Goal: Obtain resource: Download file/media

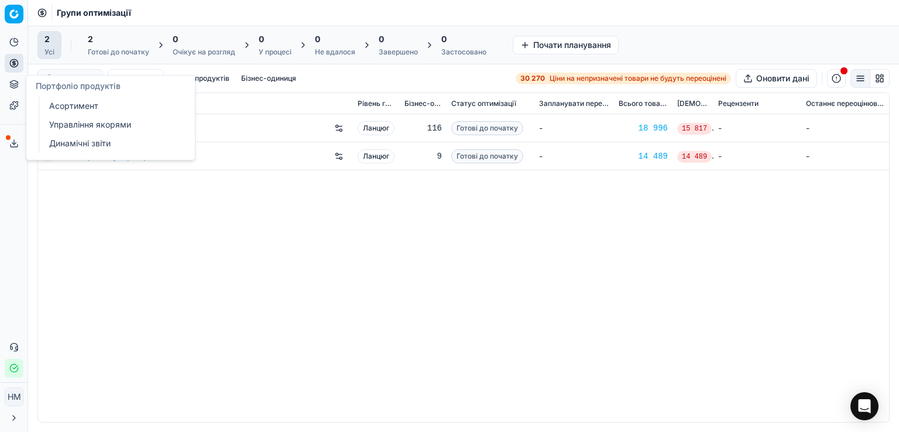
click at [63, 111] on font "Асортимент" at bounding box center [73, 106] width 49 height 12
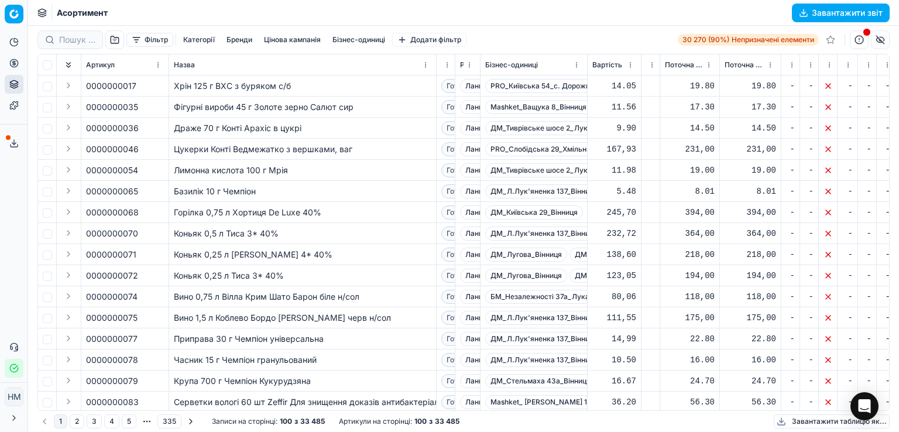
click at [139, 39] on button "Фільтр" at bounding box center [149, 40] width 47 height 14
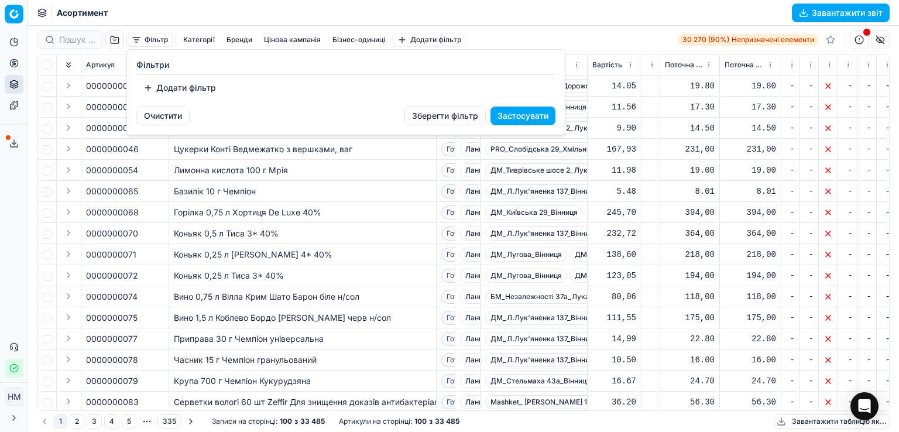
click at [155, 89] on button "Додати фільтр" at bounding box center [179, 87] width 87 height 19
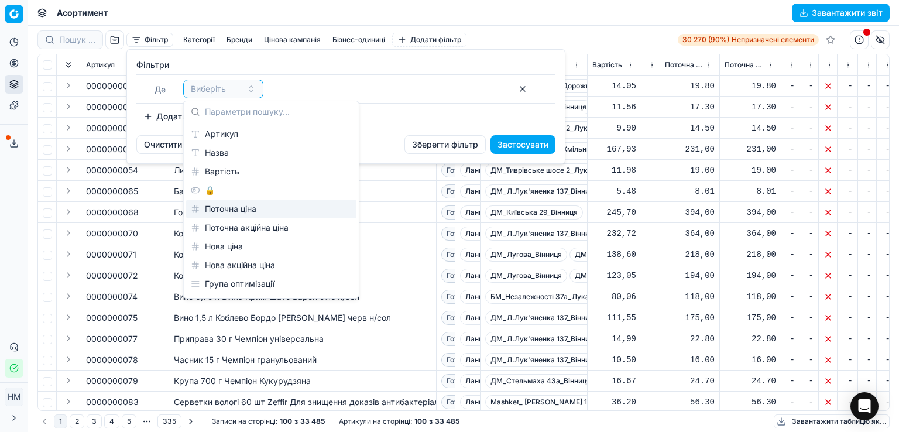
click at [248, 211] on font "Поточна ціна" at bounding box center [231, 209] width 52 height 10
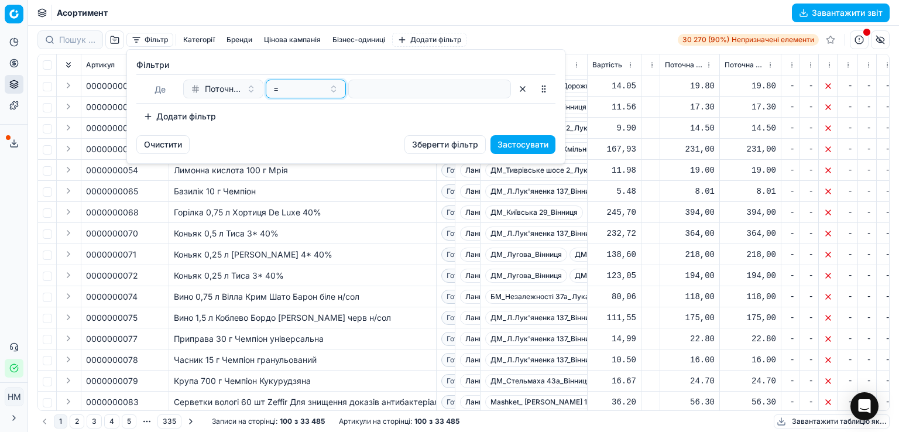
click at [301, 96] on button "=" at bounding box center [306, 89] width 80 height 19
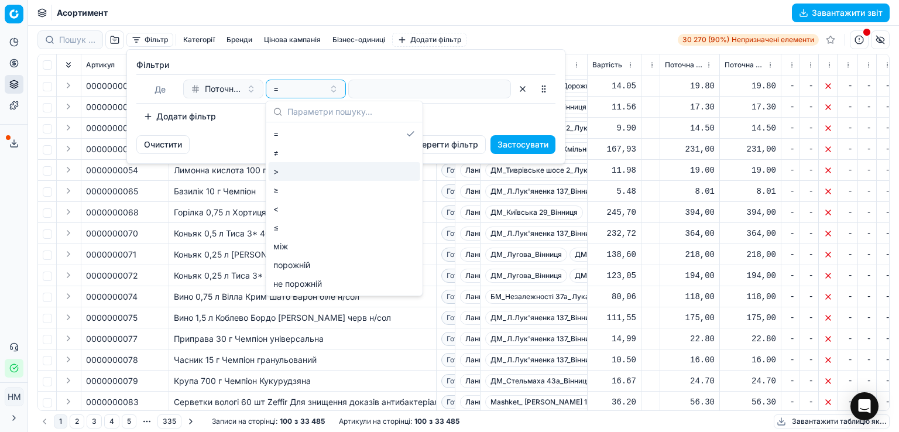
click at [283, 170] on div ">" at bounding box center [345, 171] width 152 height 19
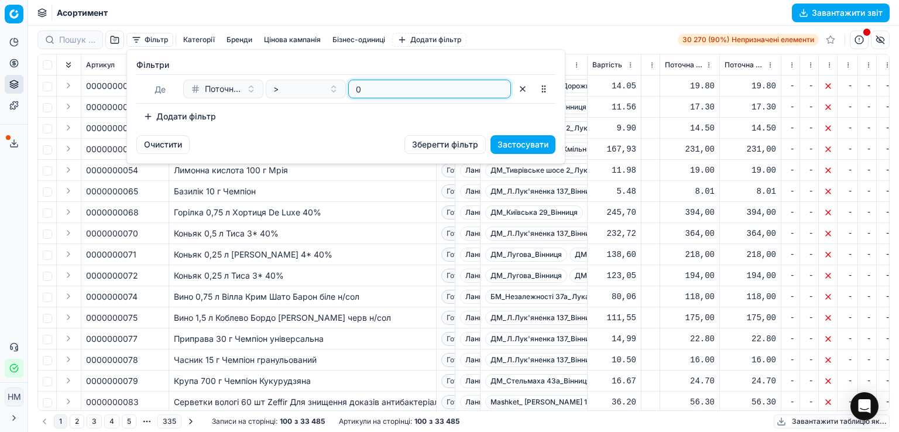
type input "0"
click at [539, 143] on font "Застосувати" at bounding box center [523, 144] width 51 height 10
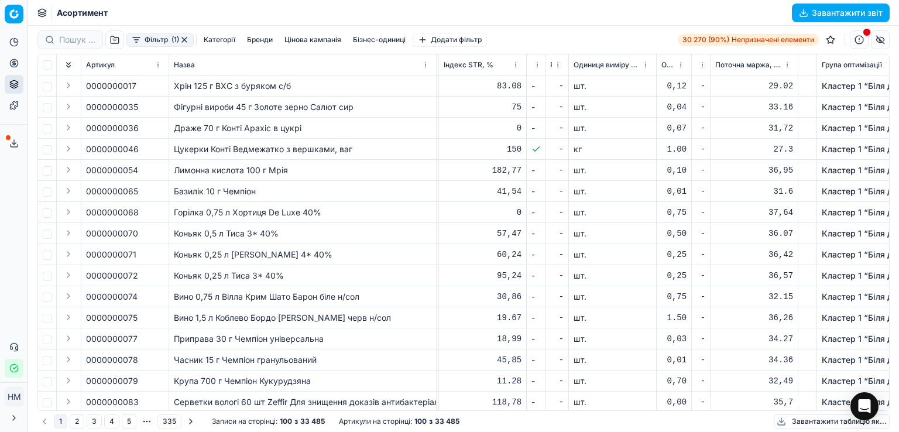
scroll to position [0, 1333]
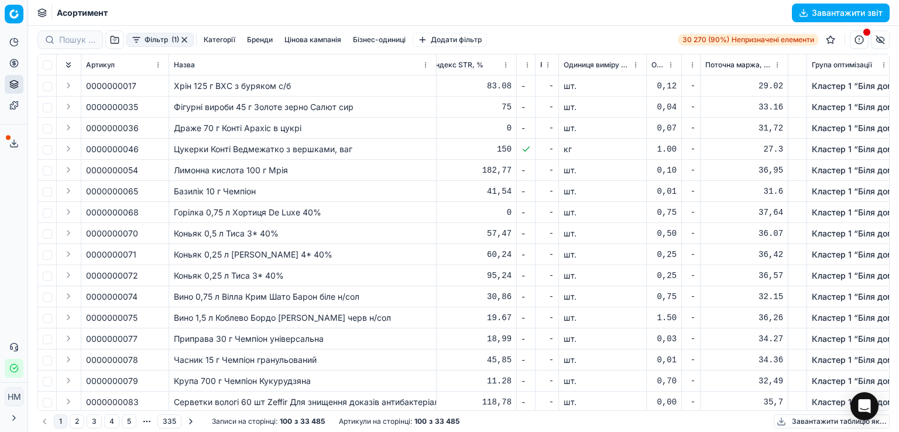
click at [188, 38] on button "button" at bounding box center [184, 39] width 9 height 9
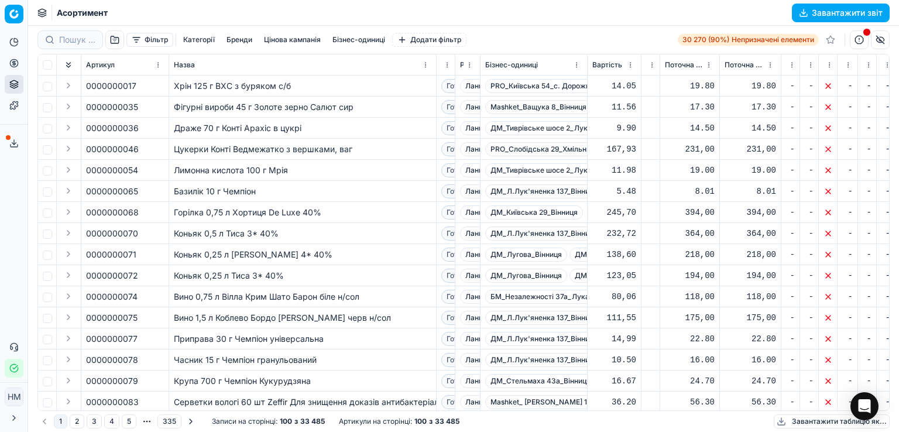
click at [163, 42] on font "Фільтр" at bounding box center [156, 39] width 23 height 9
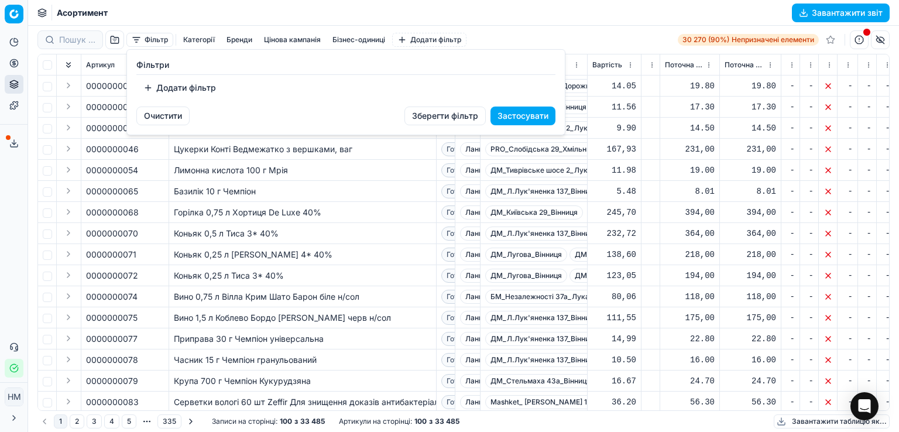
click at [166, 90] on font "Додати фільтр" at bounding box center [186, 88] width 60 height 10
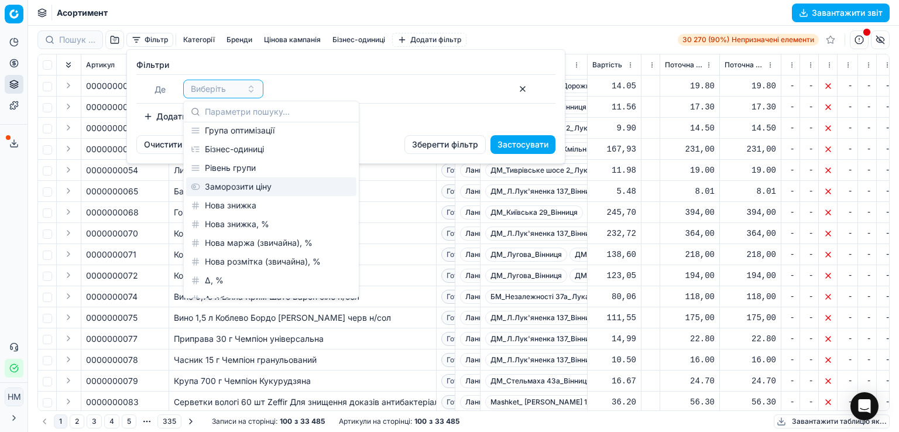
scroll to position [176, 0]
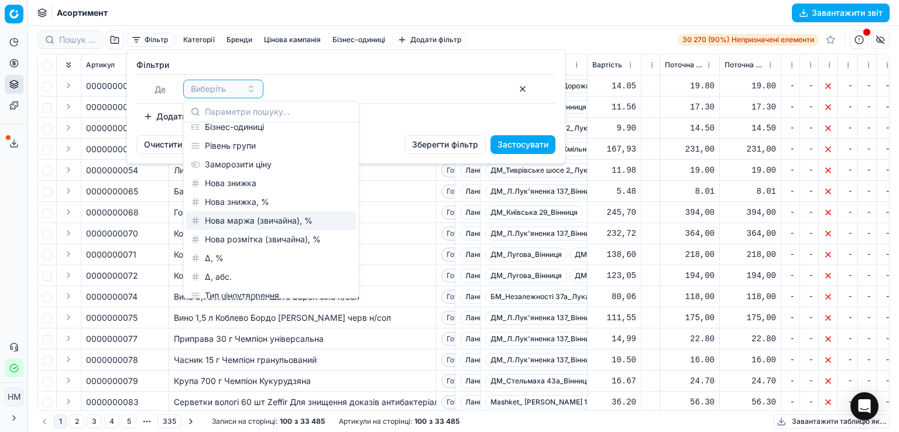
click at [255, 219] on font "Нова маржа (звичайна), %" at bounding box center [259, 220] width 108 height 10
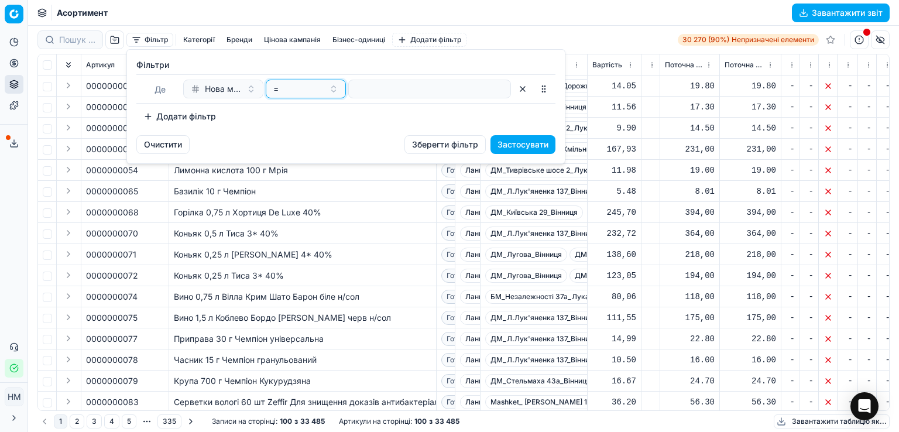
click at [334, 87] on button "=" at bounding box center [306, 89] width 80 height 19
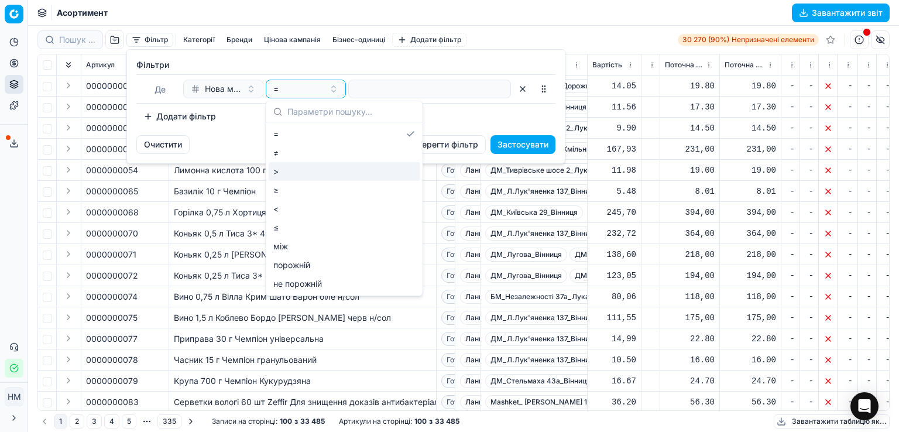
click at [304, 174] on div ">" at bounding box center [345, 171] width 152 height 19
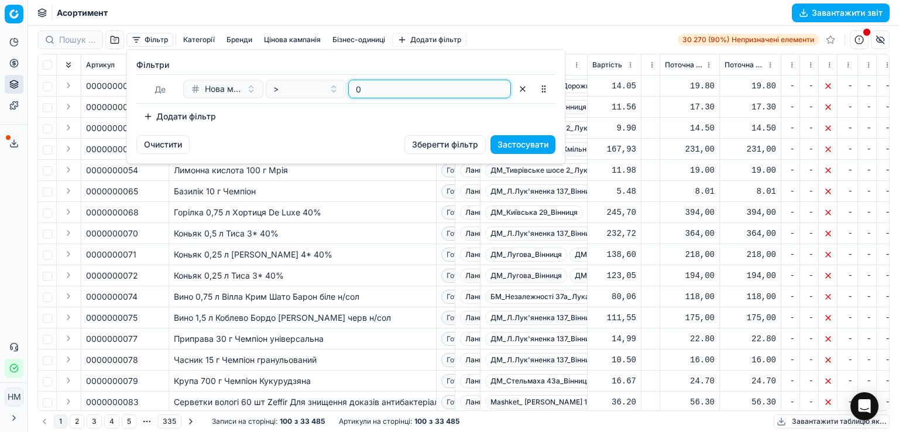
type input "0"
click at [506, 148] on font "Застосувати" at bounding box center [523, 144] width 51 height 10
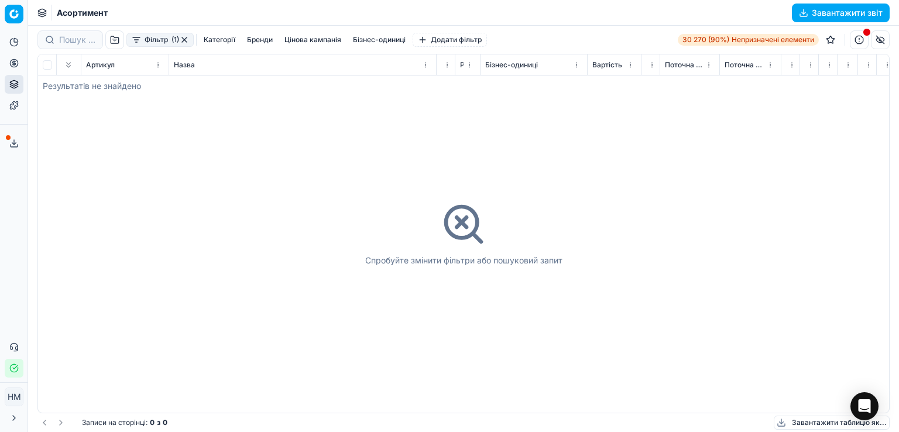
click at [169, 40] on button "Фільтр (1)" at bounding box center [159, 40] width 67 height 14
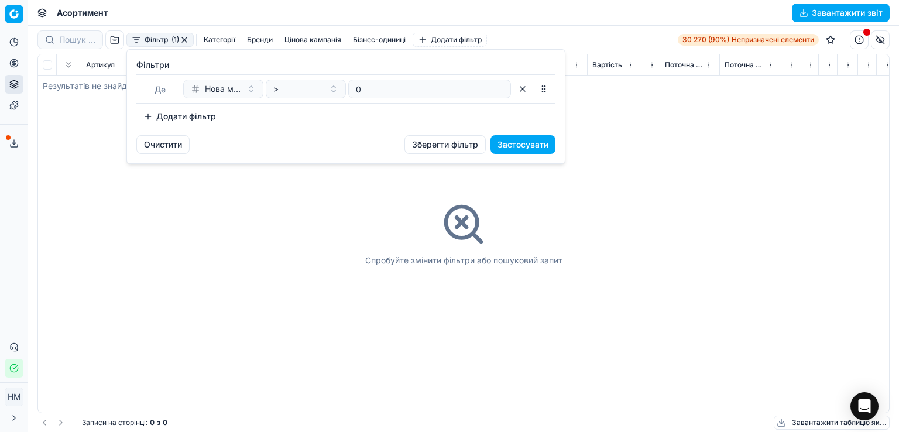
click at [185, 39] on html "Исходный текст Оцените этот перевод Ваш отзыв поможет нам улучшить Google Перев…" at bounding box center [449, 216] width 899 height 432
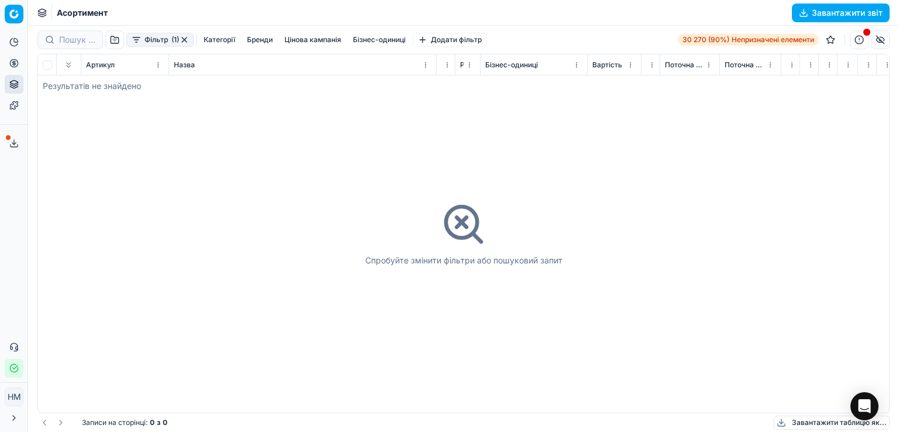
click at [185, 39] on button "button" at bounding box center [184, 39] width 9 height 9
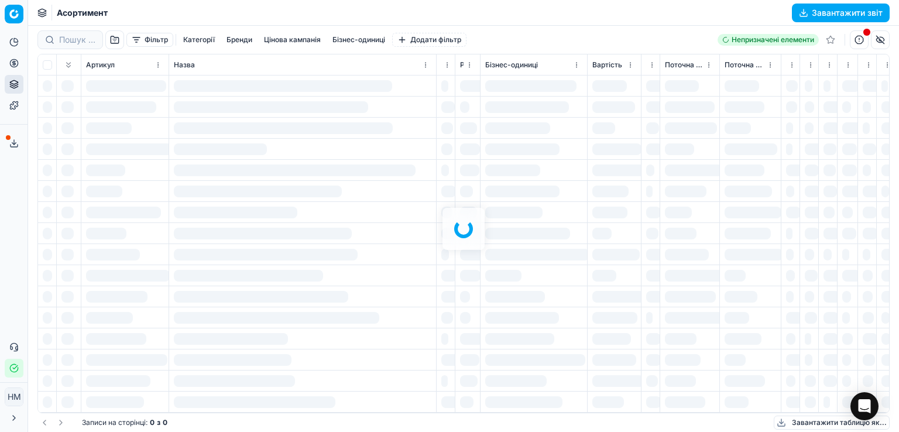
click at [146, 42] on div "Фільтр Категорії Бренди Цінова кампанія Бізнес-одиниці Додати фільтр Непризначе…" at bounding box center [463, 229] width 871 height 406
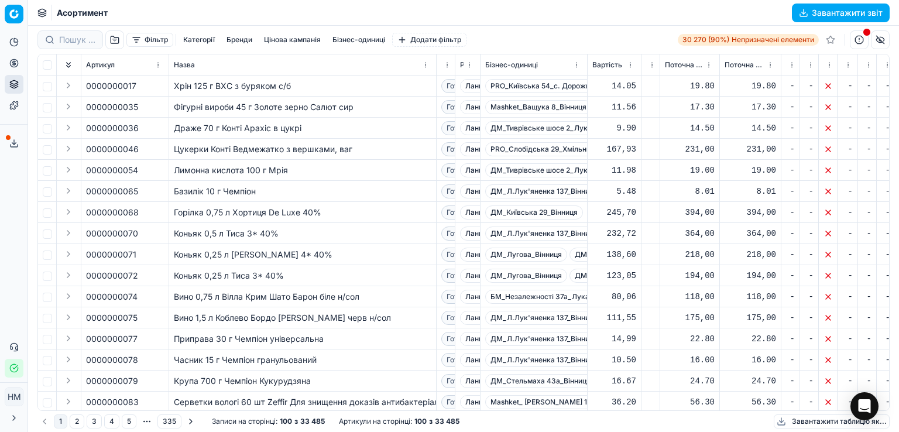
click at [147, 42] on font "Фільтр" at bounding box center [156, 39] width 23 height 9
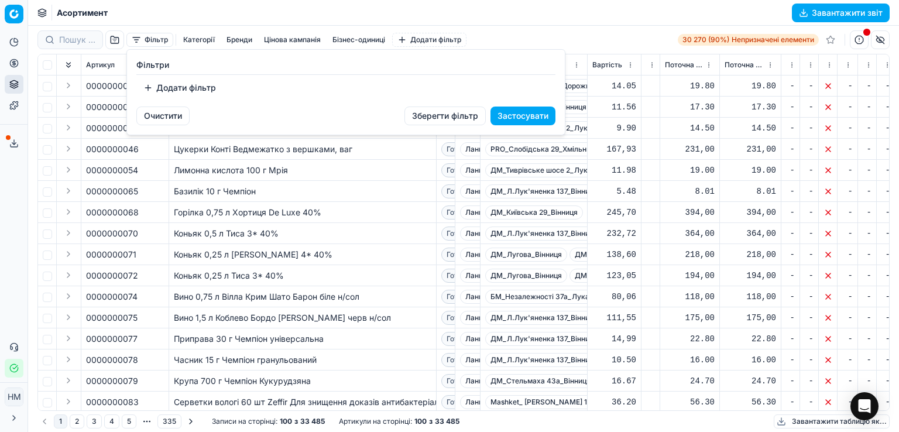
click at [164, 92] on font "Додати фільтр" at bounding box center [186, 88] width 60 height 12
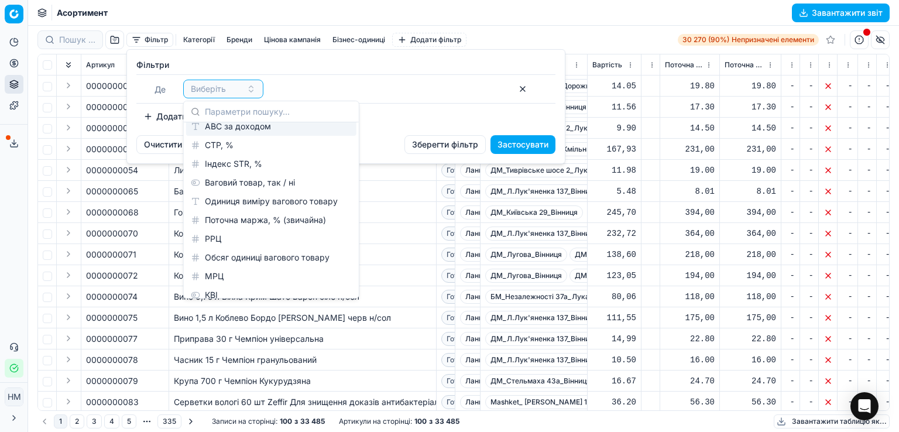
scroll to position [616, 0]
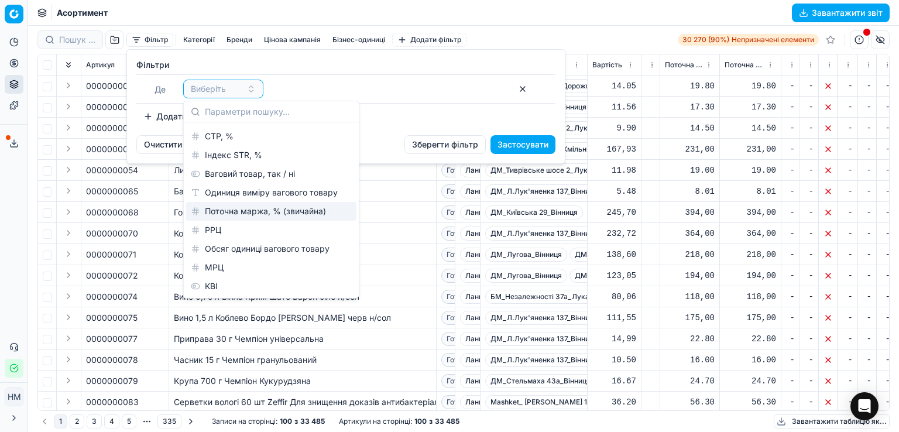
click at [251, 212] on font "Поточна маржа, % (звичайна)" at bounding box center [265, 211] width 121 height 10
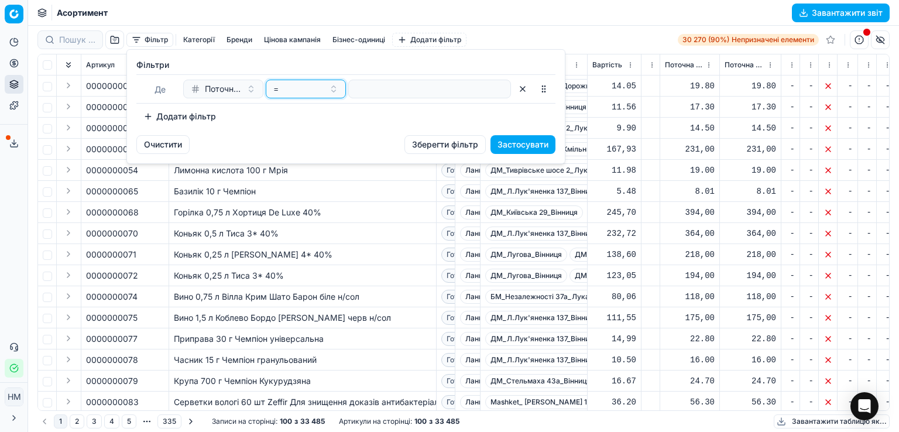
click at [334, 87] on button "=" at bounding box center [306, 89] width 80 height 19
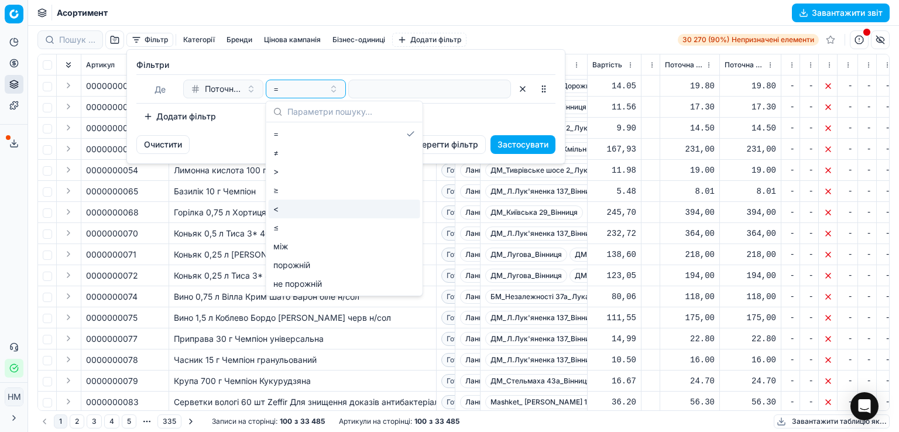
click at [308, 207] on div "<" at bounding box center [345, 209] width 152 height 19
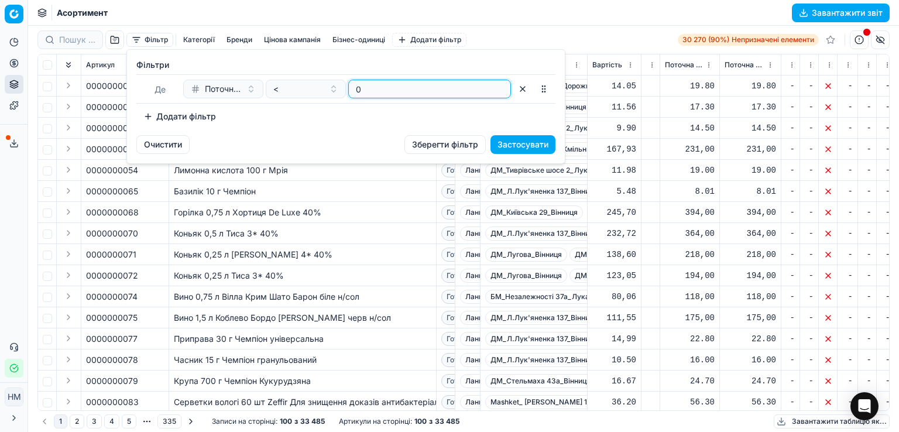
type input "0"
click at [498, 143] on font "Застосувати" at bounding box center [523, 144] width 51 height 10
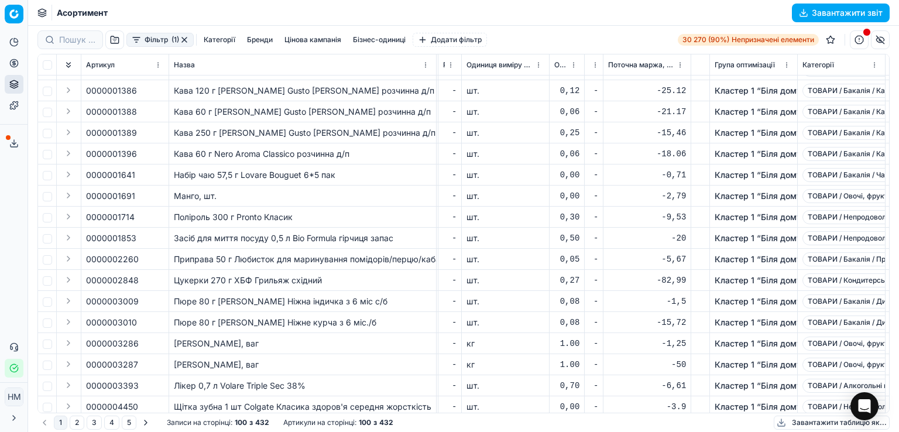
scroll to position [0, 1430]
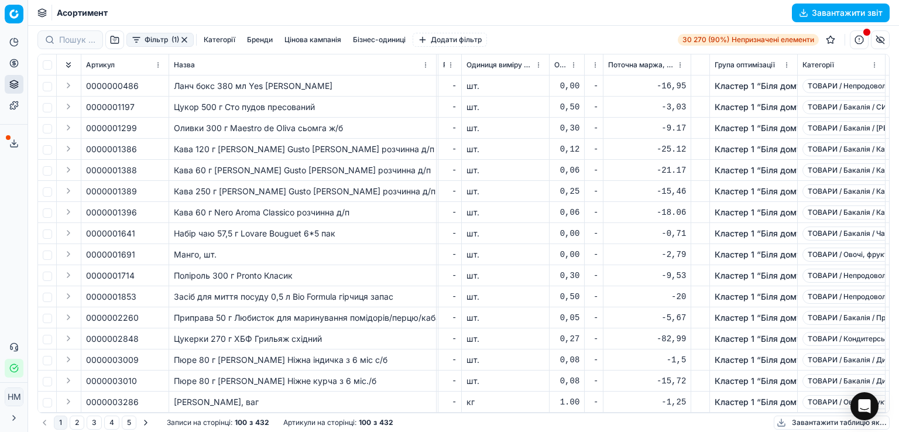
click at [840, 10] on font "Завантажити звіт" at bounding box center [847, 13] width 71 height 10
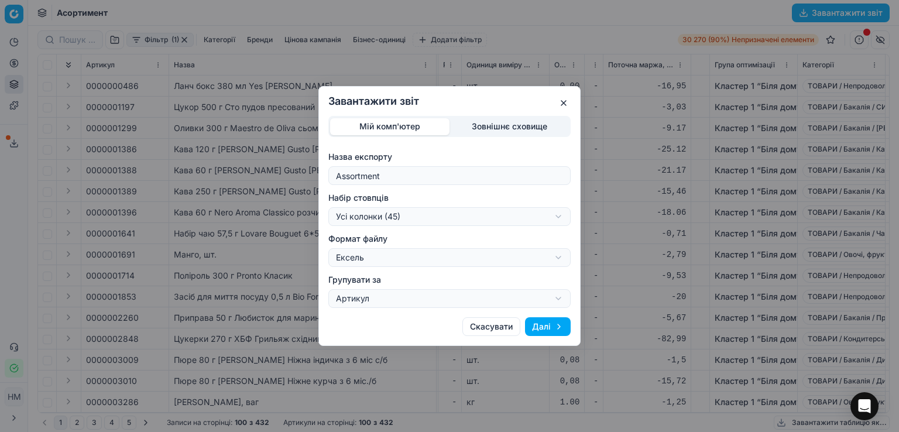
click at [551, 327] on button "Далі" at bounding box center [548, 326] width 46 height 19
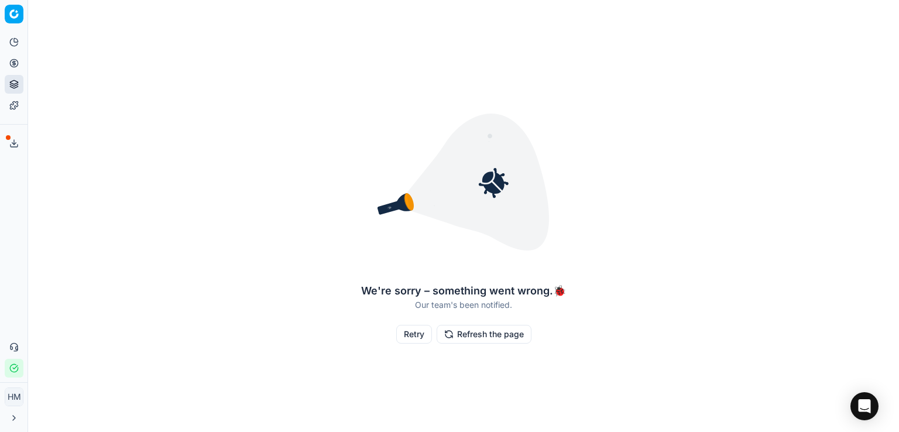
click at [508, 331] on button "Refresh the page" at bounding box center [484, 334] width 95 height 19
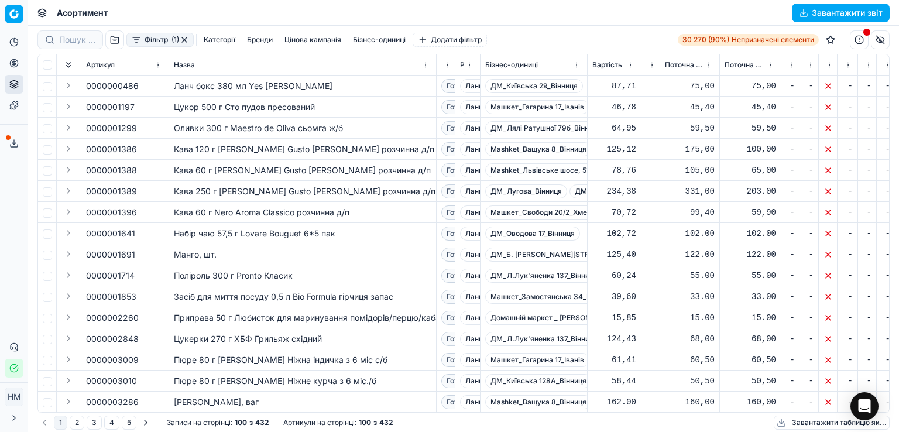
click at [8, 144] on button "Експортний сервіс" at bounding box center [14, 143] width 19 height 19
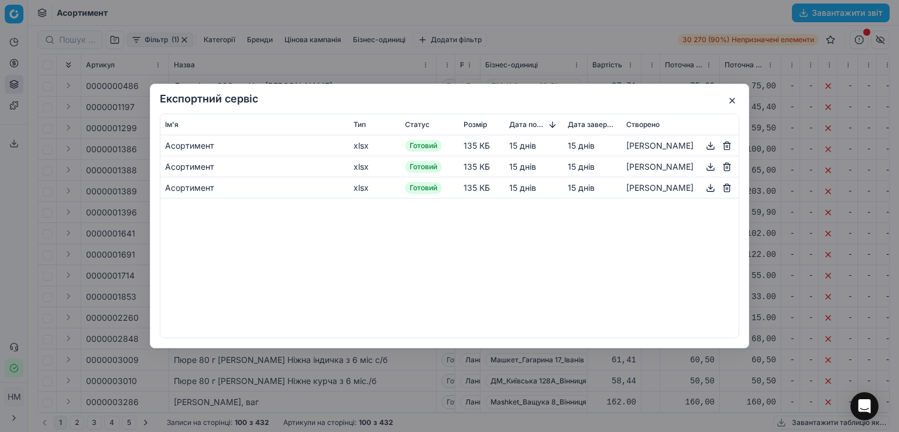
click at [735, 100] on button "button" at bounding box center [732, 101] width 14 height 14
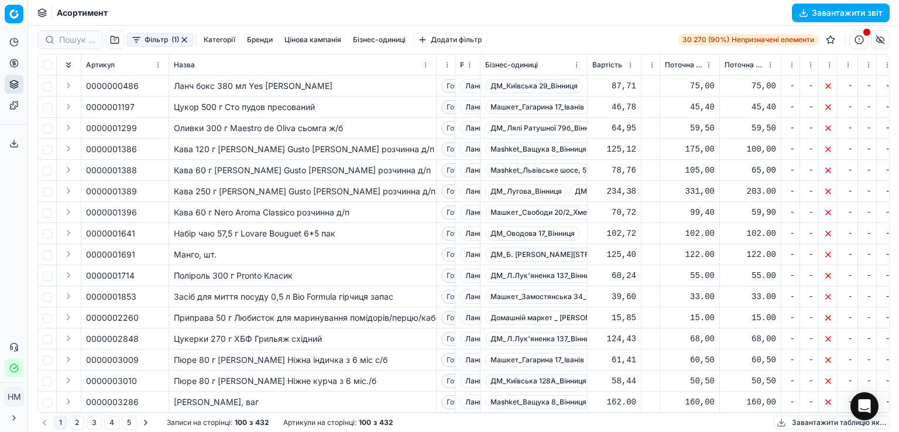
click at [826, 13] on font "Завантажити звіт" at bounding box center [847, 13] width 71 height 10
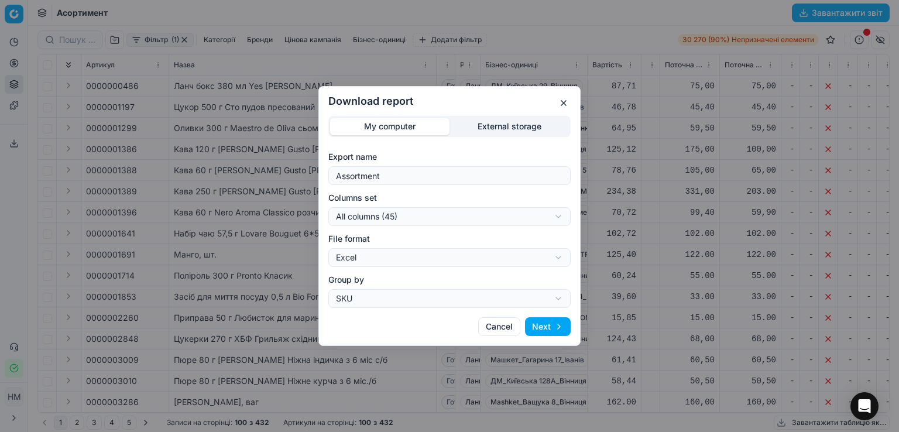
click at [540, 325] on button "Next" at bounding box center [548, 326] width 46 height 19
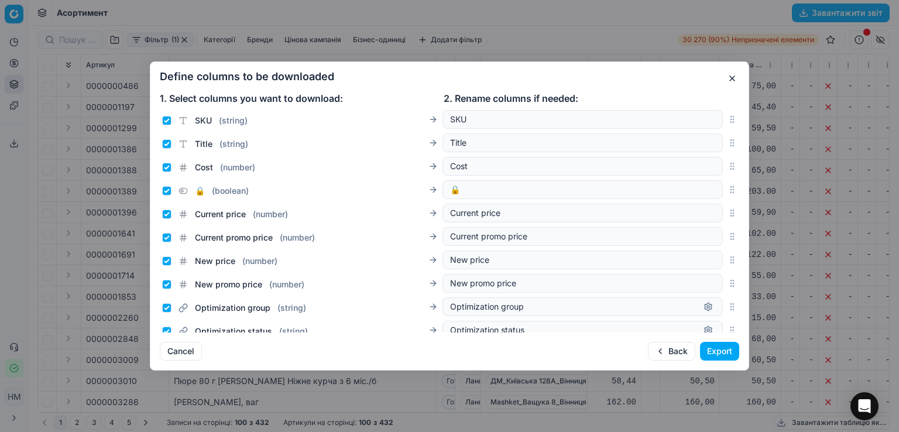
click at [709, 349] on button "Export" at bounding box center [719, 351] width 39 height 19
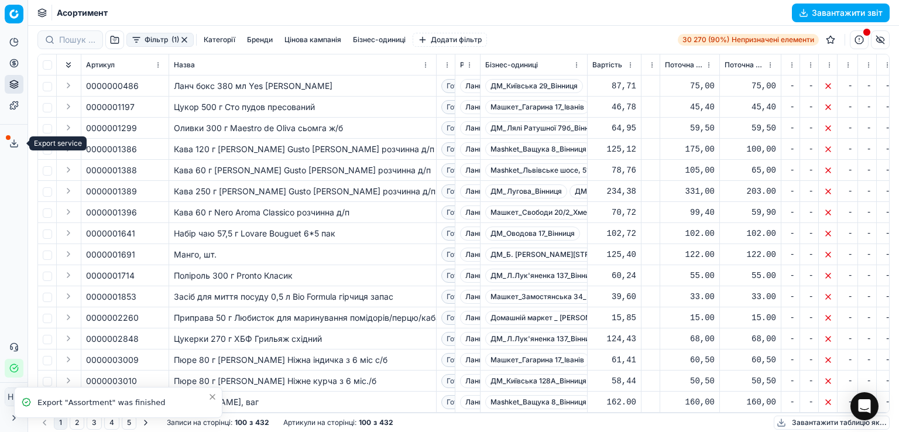
click at [14, 145] on icon at bounding box center [13, 143] width 9 height 9
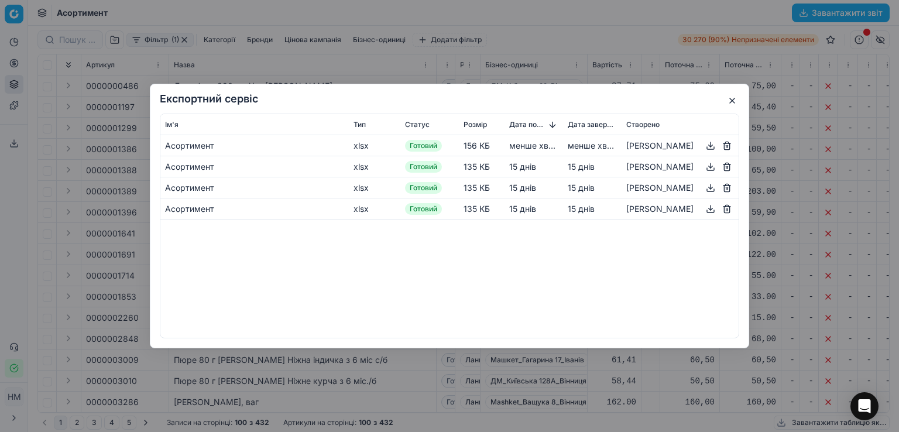
click at [710, 146] on button "button" at bounding box center [711, 146] width 14 height 14
click at [735, 97] on button "button" at bounding box center [732, 101] width 14 height 14
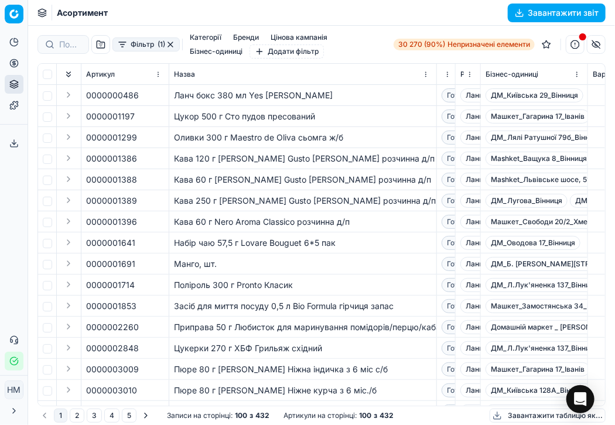
click at [143, 45] on font "Фільтр" at bounding box center [142, 44] width 23 height 9
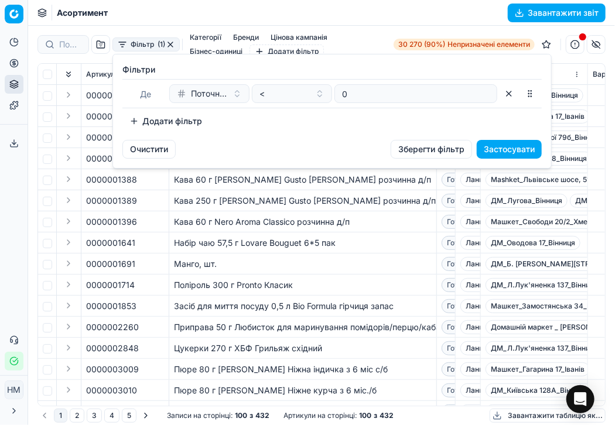
click at [198, 91] on font "Поточна маржа, % (звичайна)" at bounding box center [251, 93] width 121 height 10
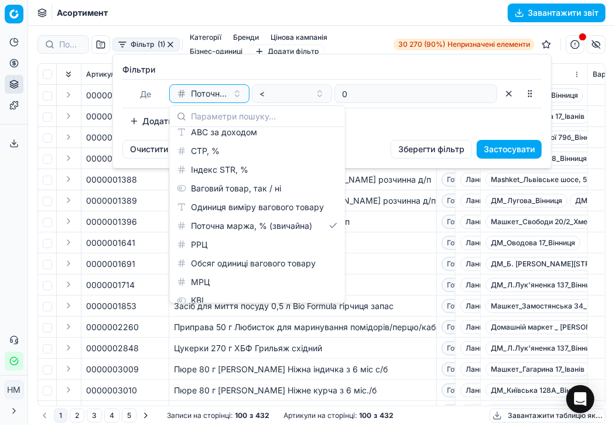
scroll to position [616, 0]
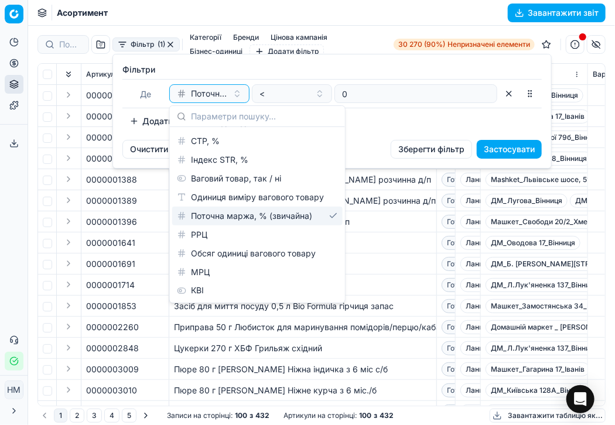
click at [217, 219] on font "Поточна маржа, % (звичайна)" at bounding box center [251, 216] width 121 height 10
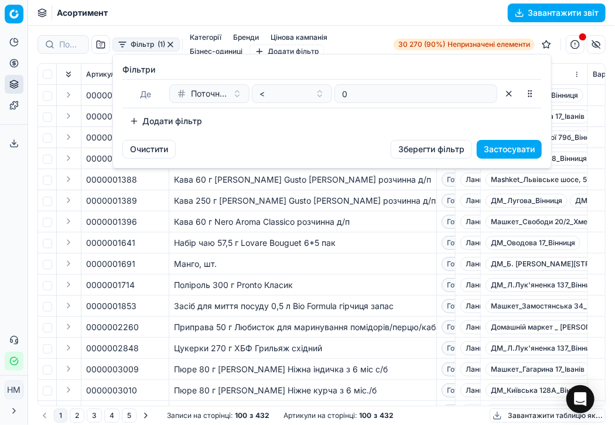
click at [489, 153] on font "Застосувати" at bounding box center [508, 149] width 51 height 10
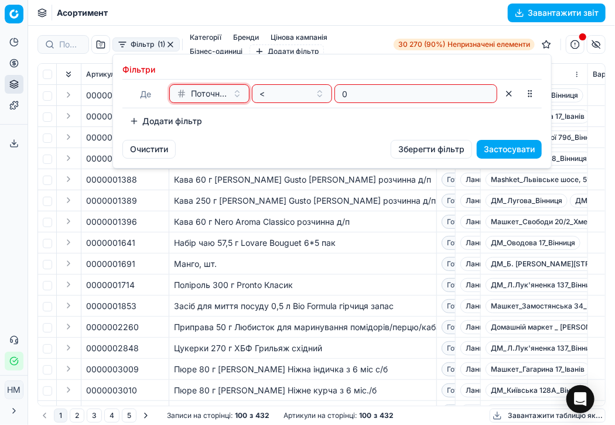
click at [242, 97] on button "Поточна маржа, % (звичайна)" at bounding box center [209, 93] width 80 height 19
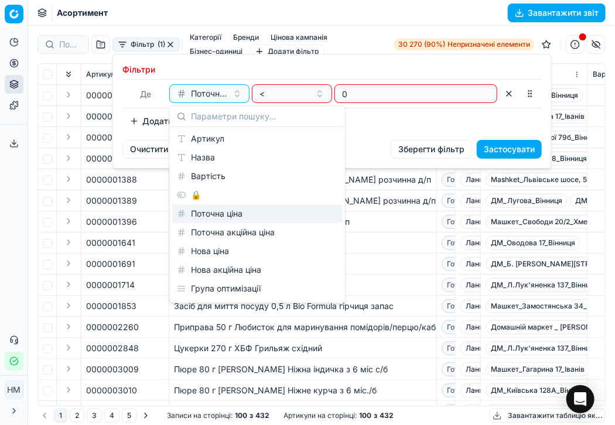
click at [224, 215] on font "Поточна ціна" at bounding box center [217, 213] width 52 height 10
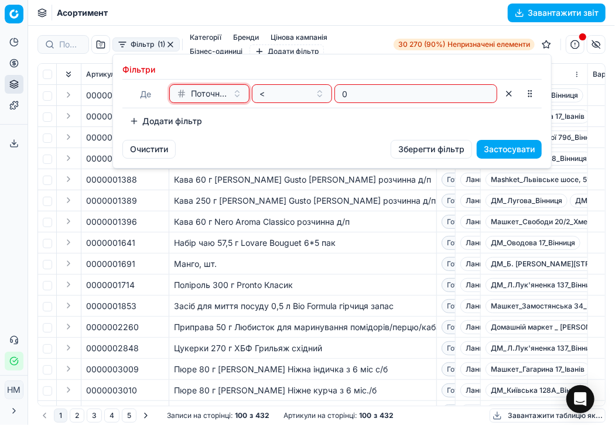
click at [229, 88] on button "Поточна ціна" at bounding box center [209, 93] width 80 height 19
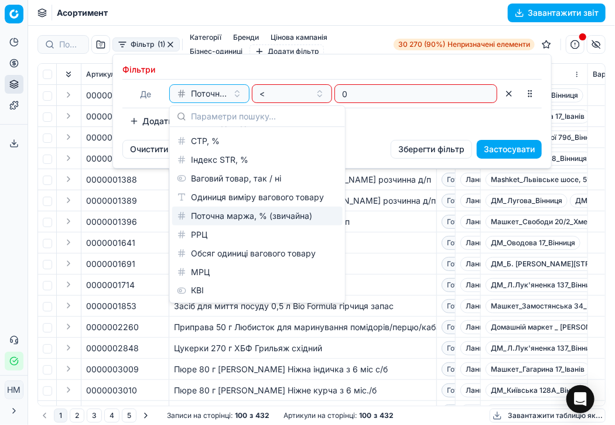
click at [229, 213] on font "Поточна маржа, % (звичайна)" at bounding box center [251, 216] width 121 height 10
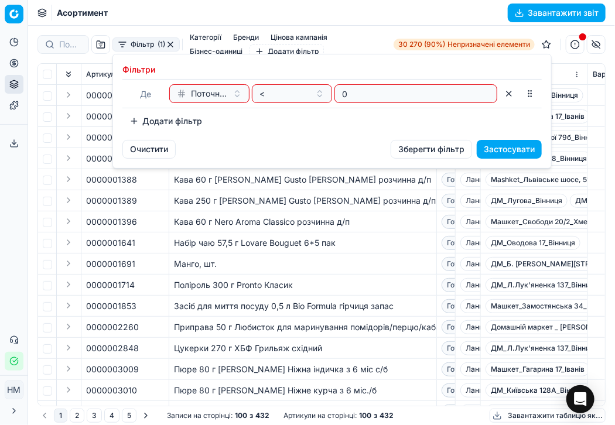
click at [495, 152] on font "Застосувати" at bounding box center [508, 149] width 51 height 10
click at [235, 91] on button "Поточна маржа, % (звичайна)" at bounding box center [209, 93] width 80 height 19
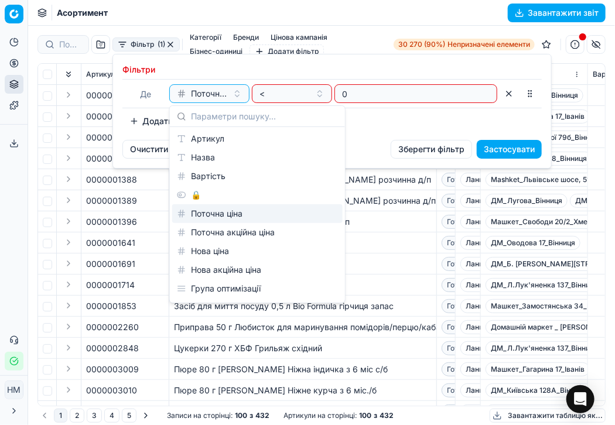
click at [247, 216] on div "Поточна ціна" at bounding box center [257, 213] width 170 height 19
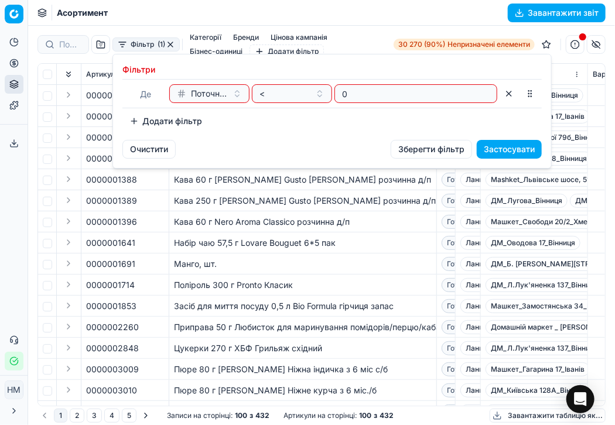
click at [482, 145] on button "Застосувати" at bounding box center [508, 149] width 65 height 19
click at [235, 97] on button "Поточна ціна" at bounding box center [209, 93] width 80 height 19
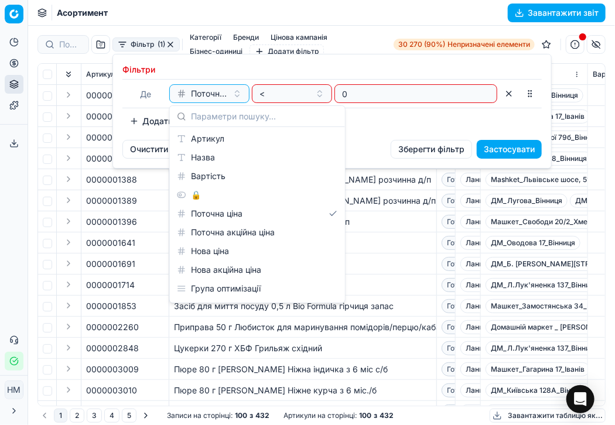
scroll to position [0, 0]
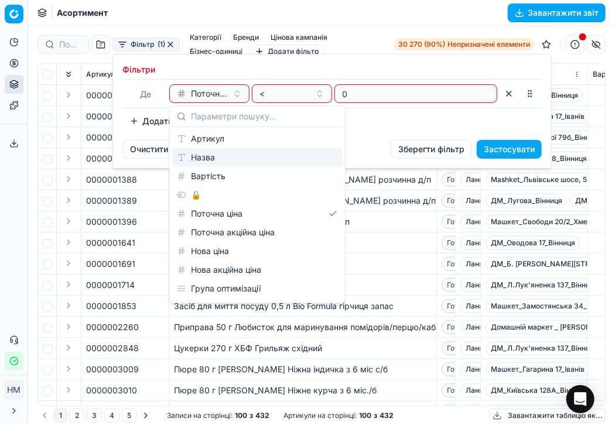
click at [510, 92] on button "button" at bounding box center [508, 93] width 19 height 19
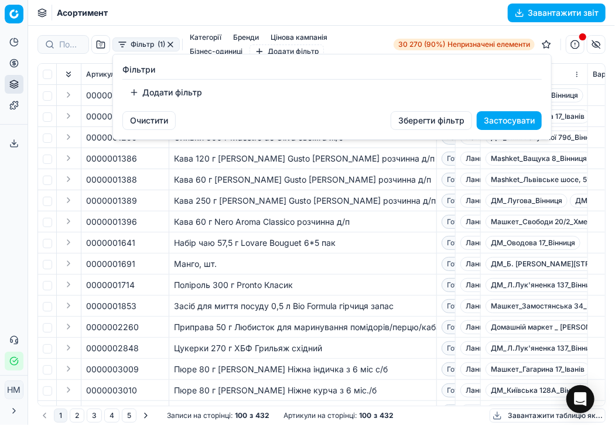
click at [157, 119] on font "Очистити" at bounding box center [149, 120] width 38 height 10
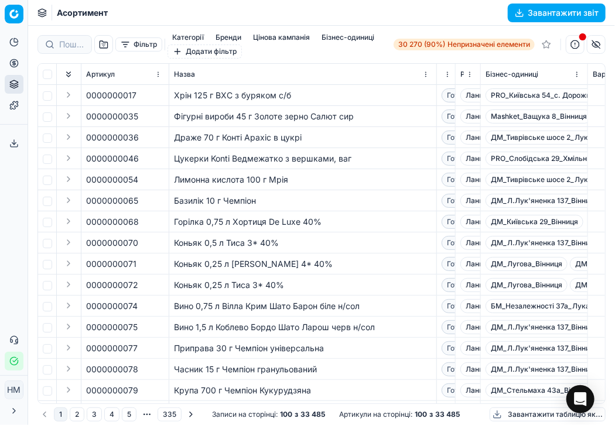
click at [159, 43] on button "Фільтр" at bounding box center [138, 44] width 47 height 14
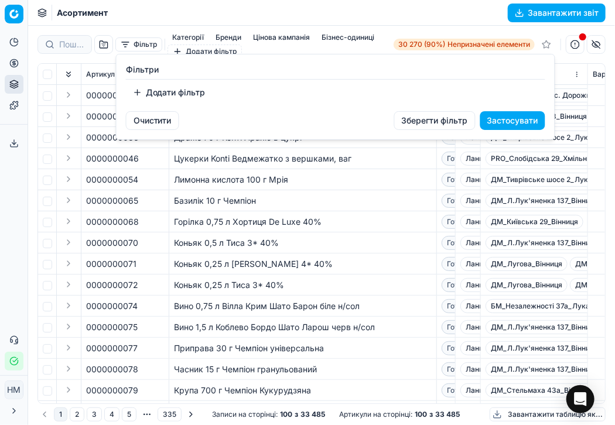
click at [162, 96] on font "Додати фільтр" at bounding box center [176, 92] width 60 height 10
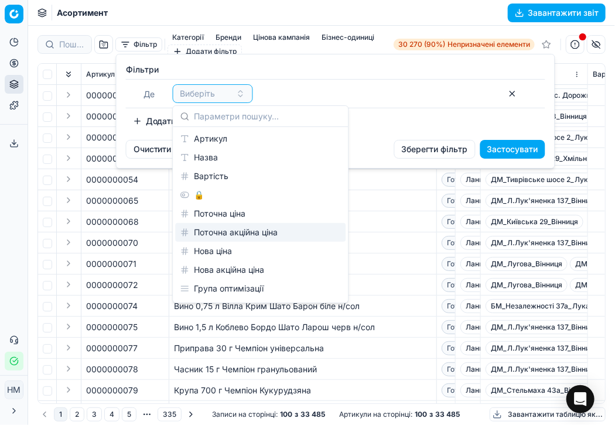
click at [256, 231] on font "Поточна акційна ціна" at bounding box center [236, 232] width 84 height 10
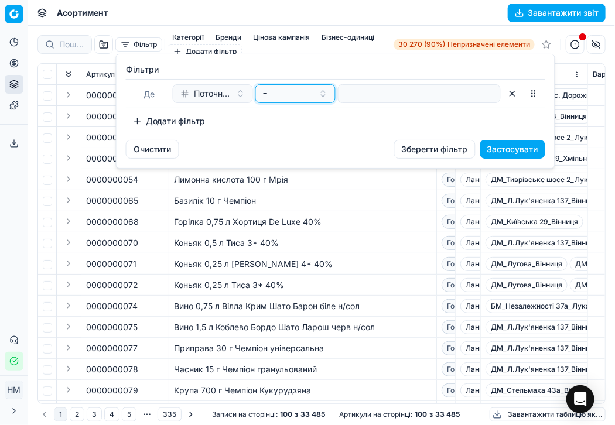
click at [321, 93] on button "=" at bounding box center [295, 93] width 80 height 19
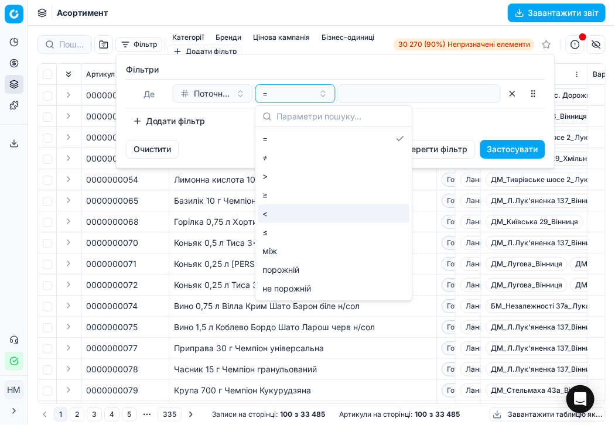
click at [276, 211] on div "<" at bounding box center [334, 213] width 152 height 19
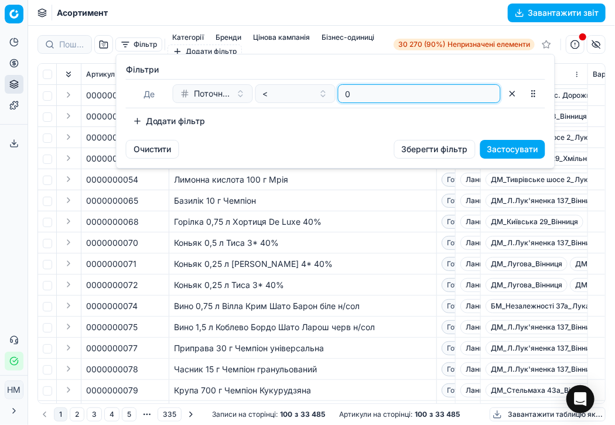
type input "0"
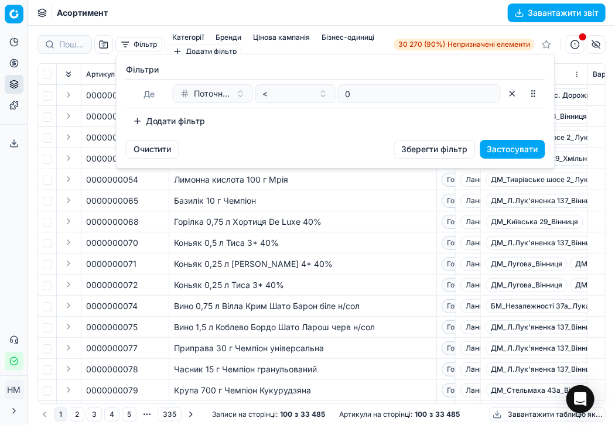
click at [503, 144] on font "Застосувати" at bounding box center [512, 149] width 51 height 10
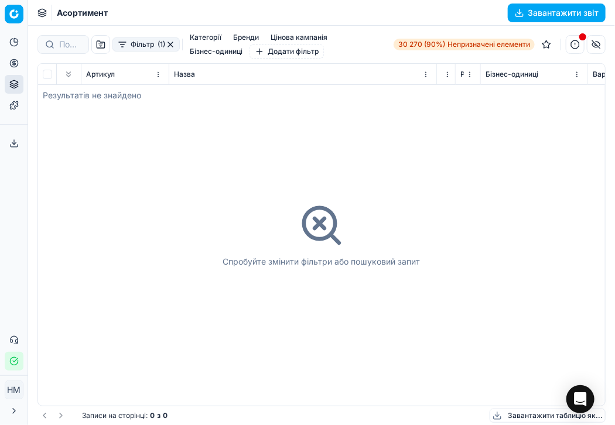
click at [174, 45] on button "button" at bounding box center [170, 44] width 9 height 9
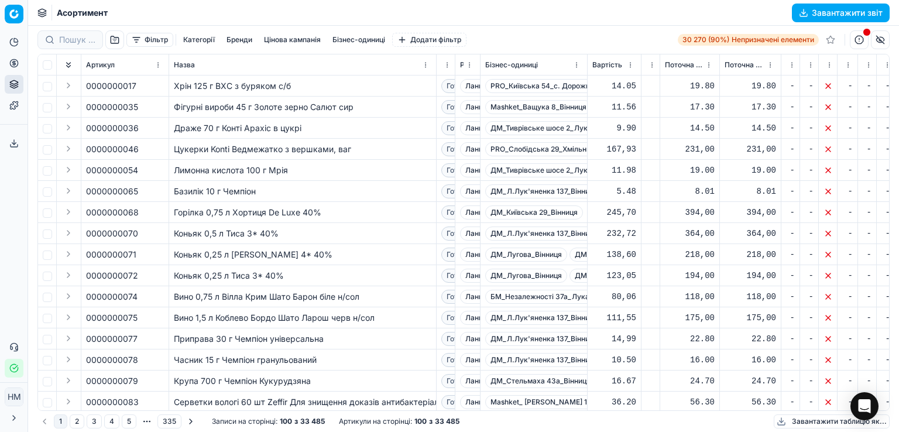
click at [173, 39] on button "Фільтр" at bounding box center [149, 40] width 47 height 14
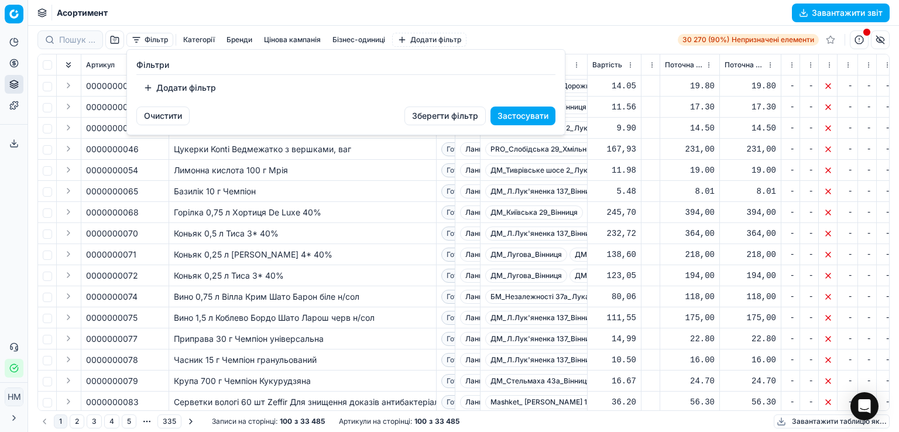
click at [182, 91] on font "Додати фільтр" at bounding box center [186, 88] width 60 height 10
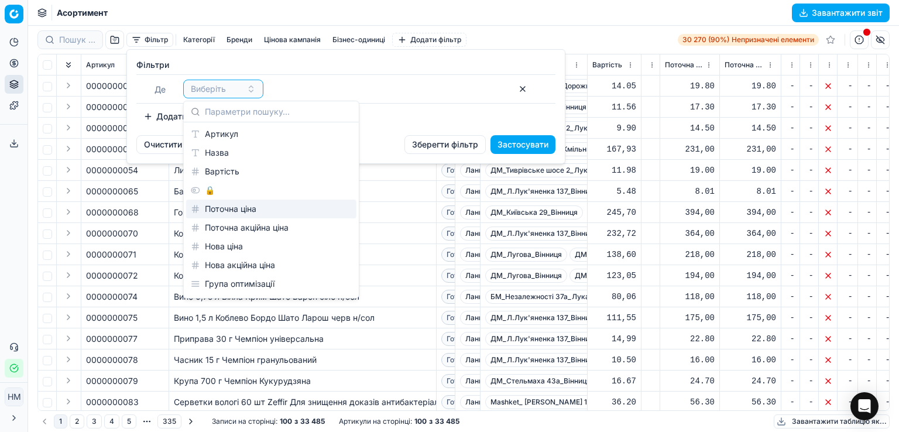
click at [275, 210] on div "Поточна ціна" at bounding box center [271, 209] width 170 height 19
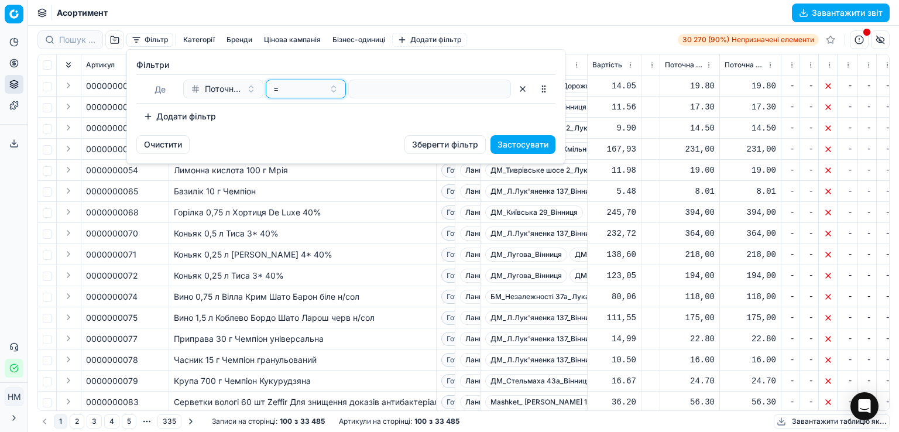
click at [335, 87] on button "=" at bounding box center [306, 89] width 80 height 19
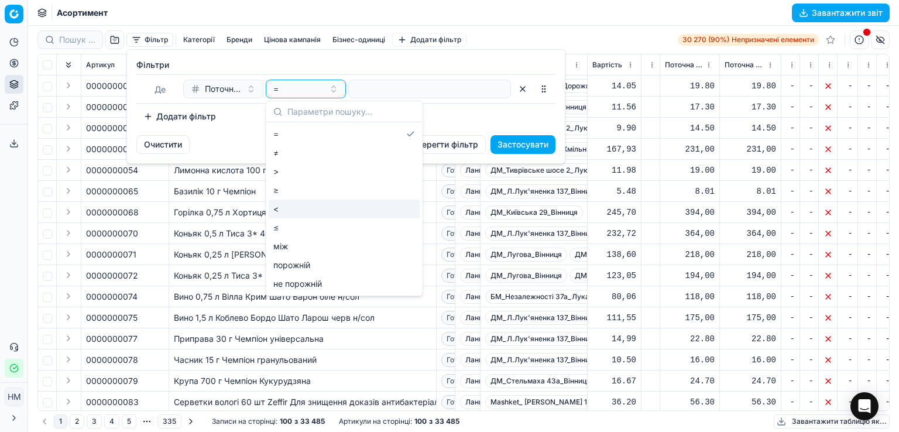
click at [313, 204] on div "<" at bounding box center [345, 209] width 152 height 19
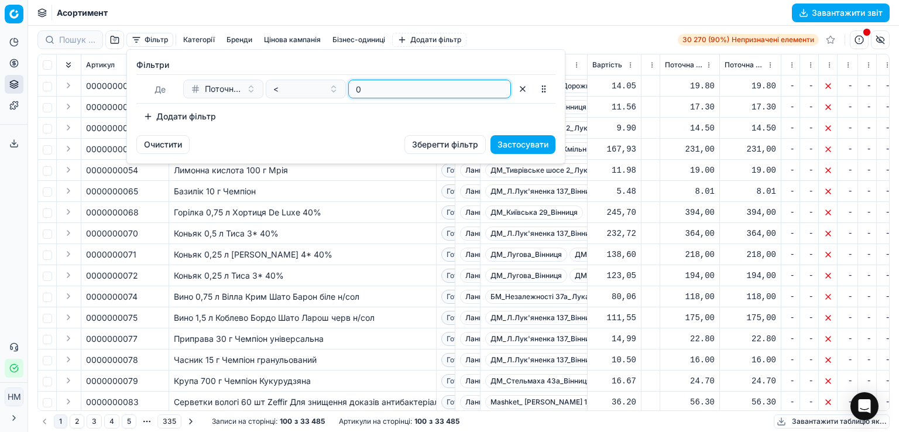
type input "0"
click at [533, 146] on font "Застосувати" at bounding box center [523, 144] width 51 height 10
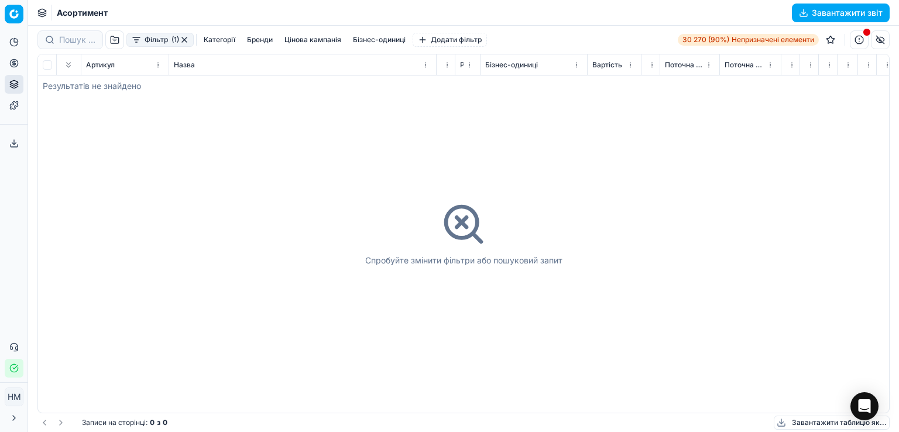
click at [187, 38] on button "button" at bounding box center [184, 39] width 9 height 9
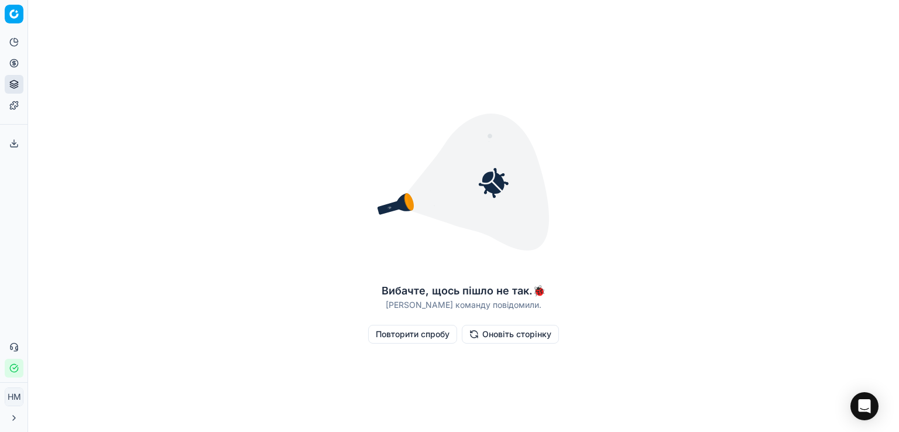
click at [521, 333] on font "Оновіть сторінку" at bounding box center [516, 334] width 69 height 10
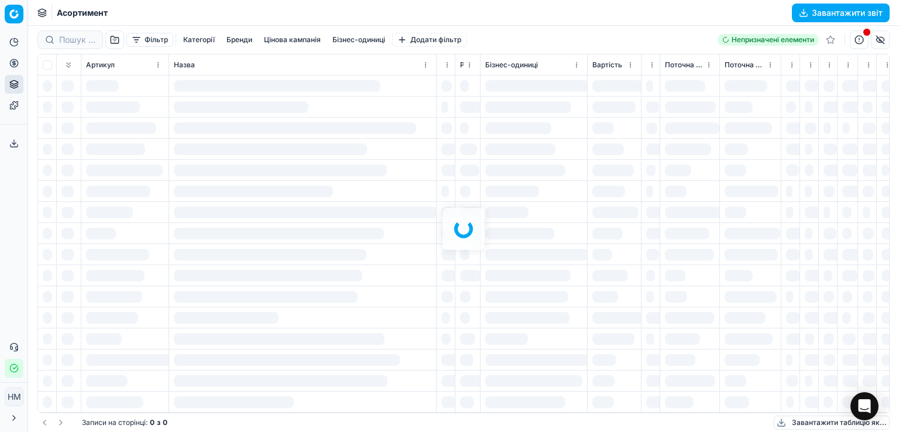
click at [160, 37] on div at bounding box center [463, 229] width 871 height 406
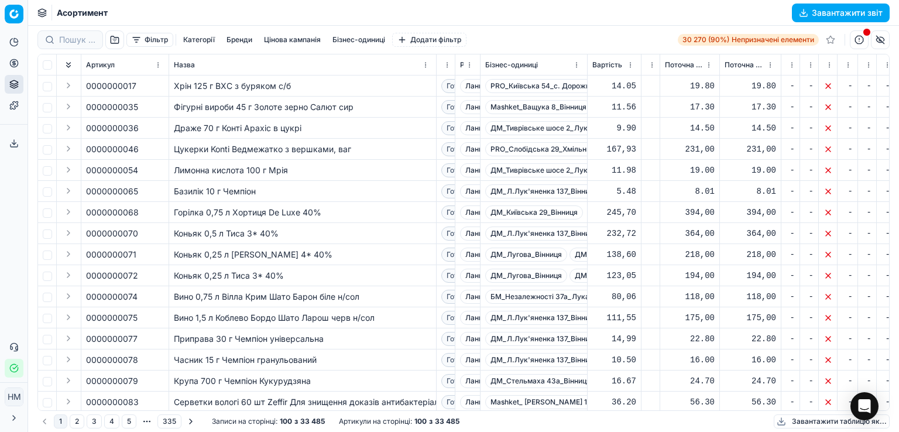
click at [160, 37] on font "Фільтр" at bounding box center [156, 39] width 23 height 9
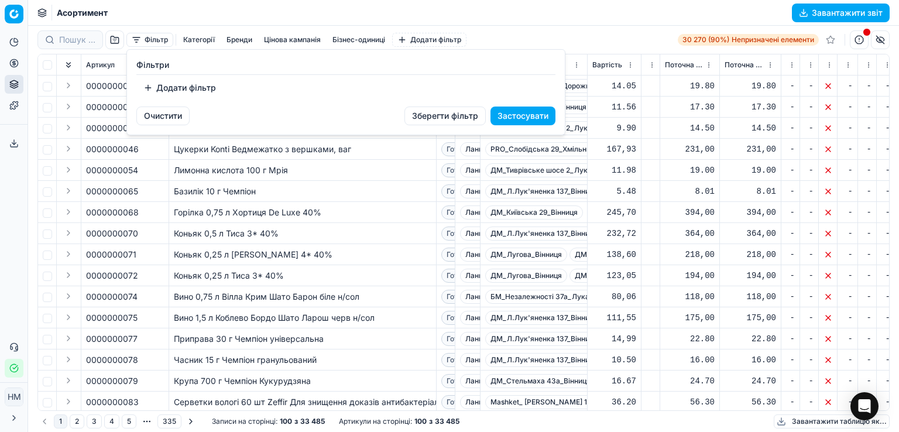
click at [173, 85] on font "Додати фільтр" at bounding box center [186, 88] width 60 height 10
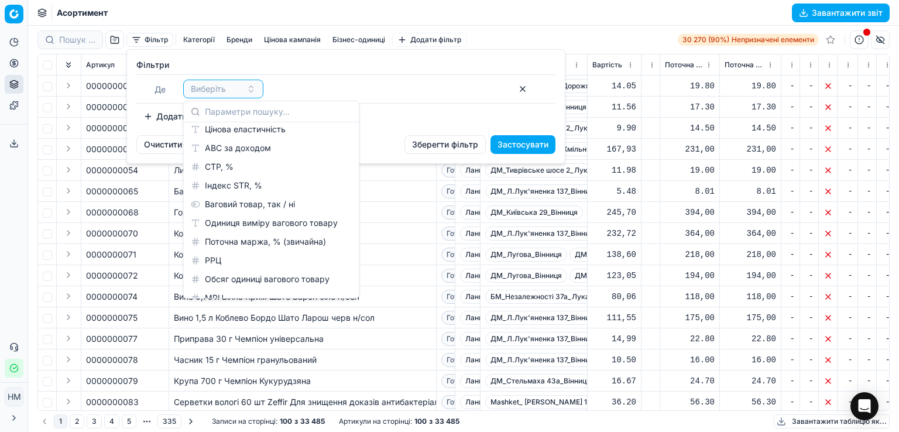
scroll to position [616, 0]
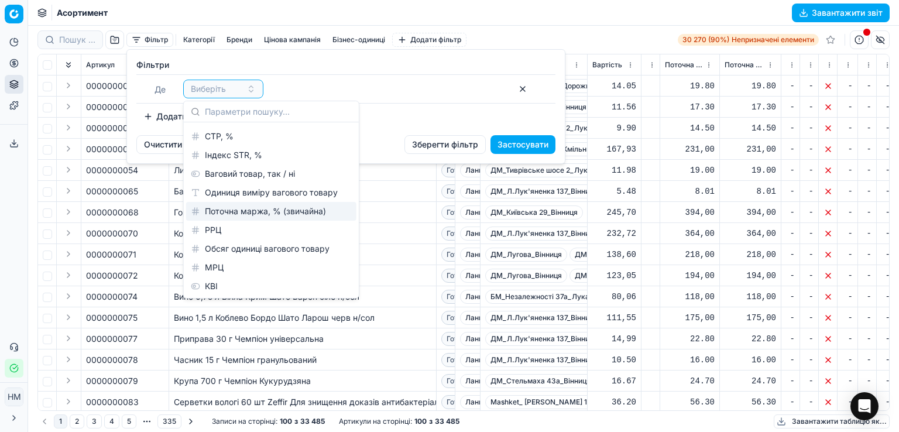
click at [262, 214] on font "Поточна маржа, % (звичайна)" at bounding box center [265, 211] width 121 height 10
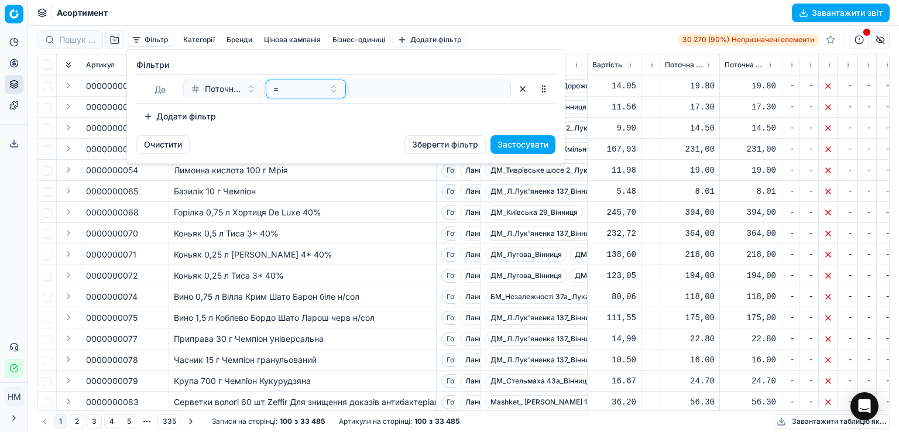
click at [325, 92] on button "=" at bounding box center [306, 89] width 80 height 19
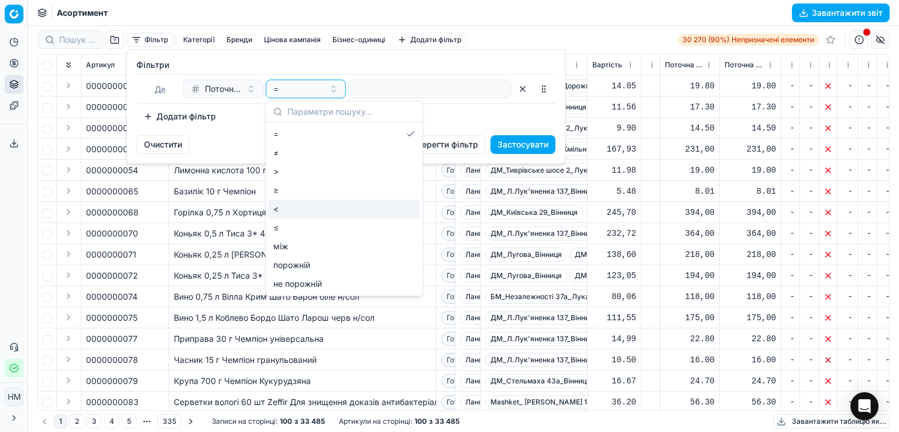
click at [288, 205] on div "<" at bounding box center [345, 209] width 152 height 19
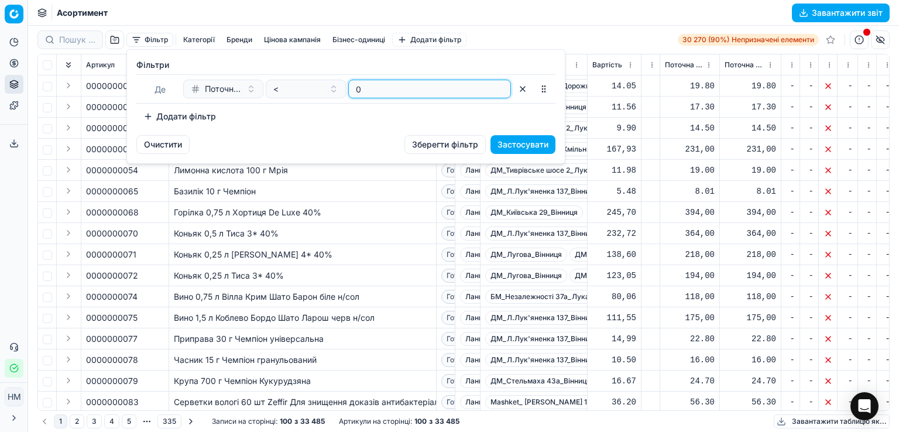
type input "0"
click at [517, 140] on font "Застосувати" at bounding box center [523, 144] width 51 height 10
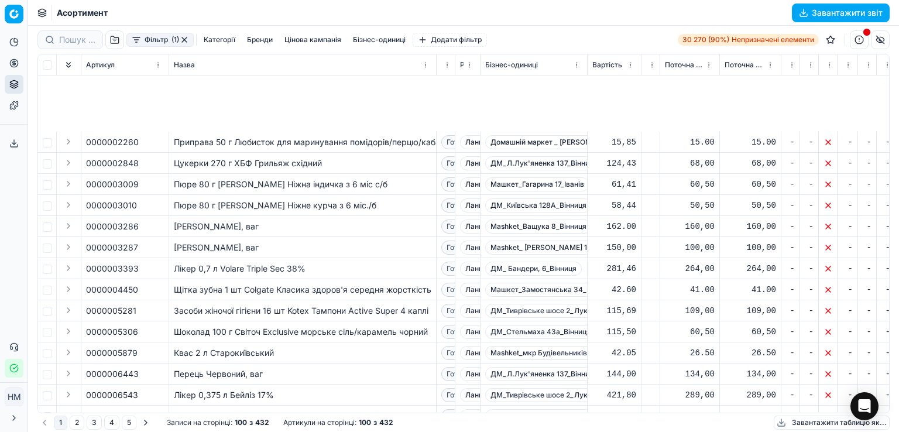
scroll to position [410, 0]
